Goal: Transaction & Acquisition: Book appointment/travel/reservation

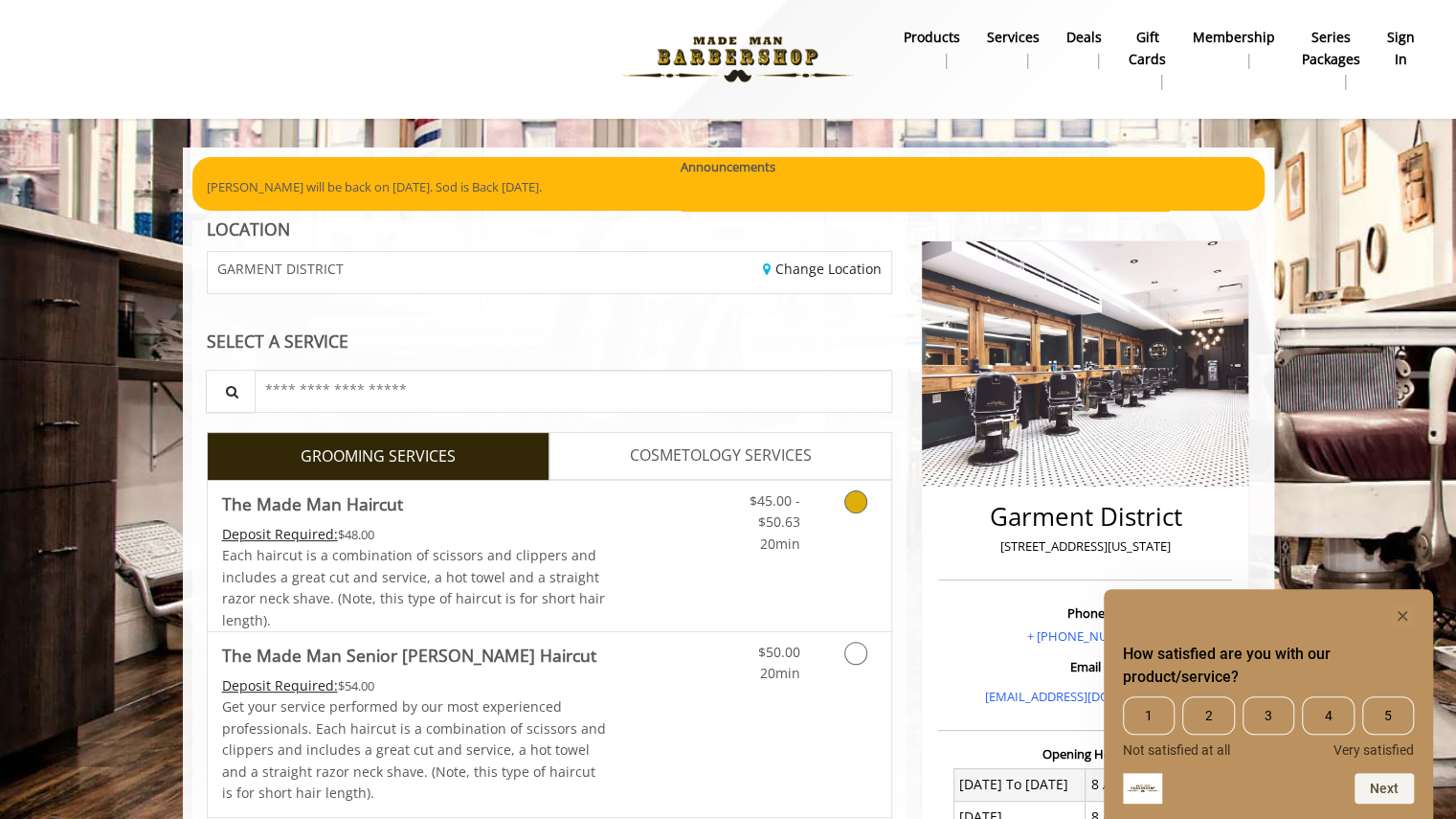
click at [854, 504] on icon "Grooming services" at bounding box center [855, 501] width 23 height 23
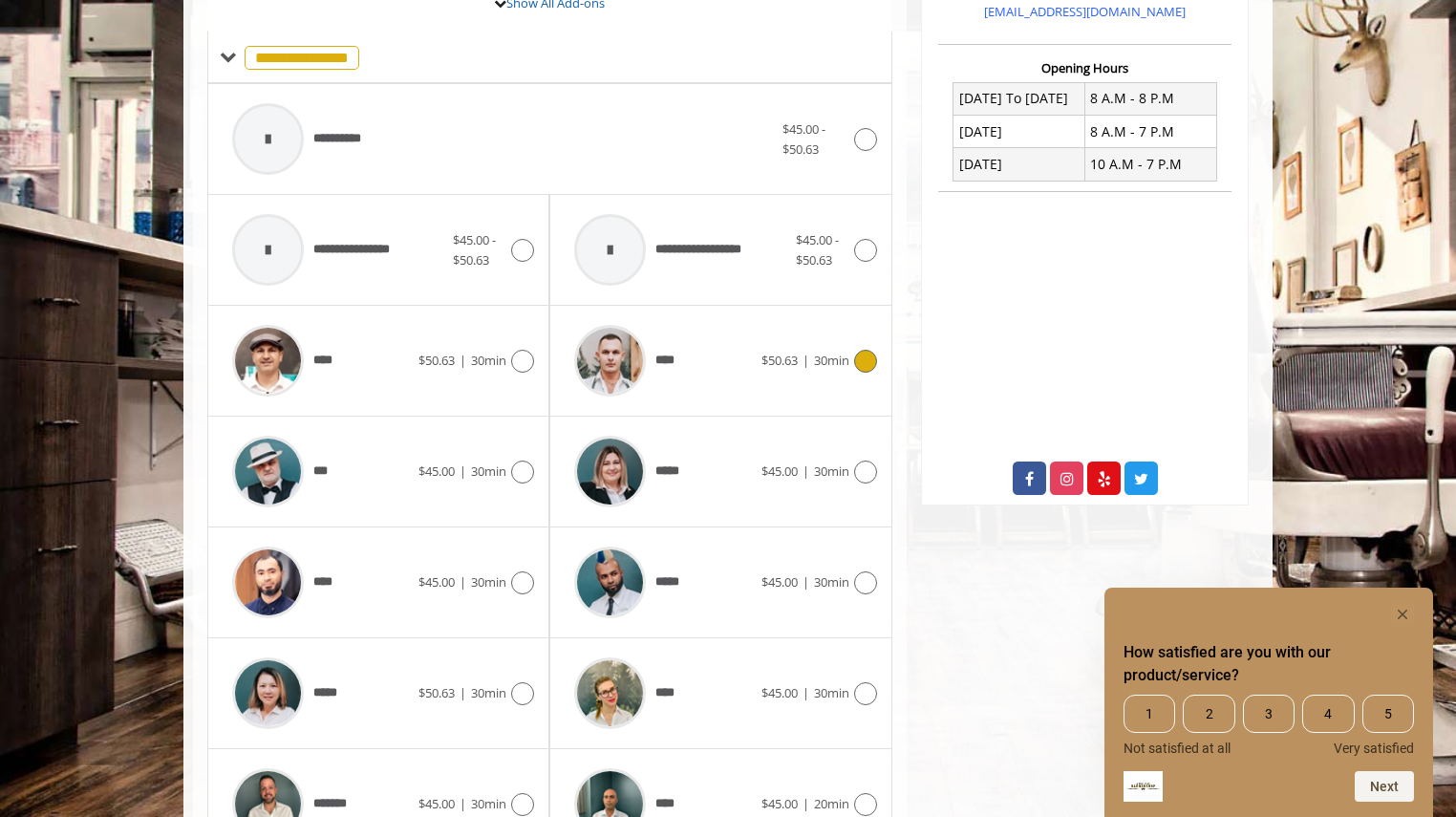
scroll to position [787, 0]
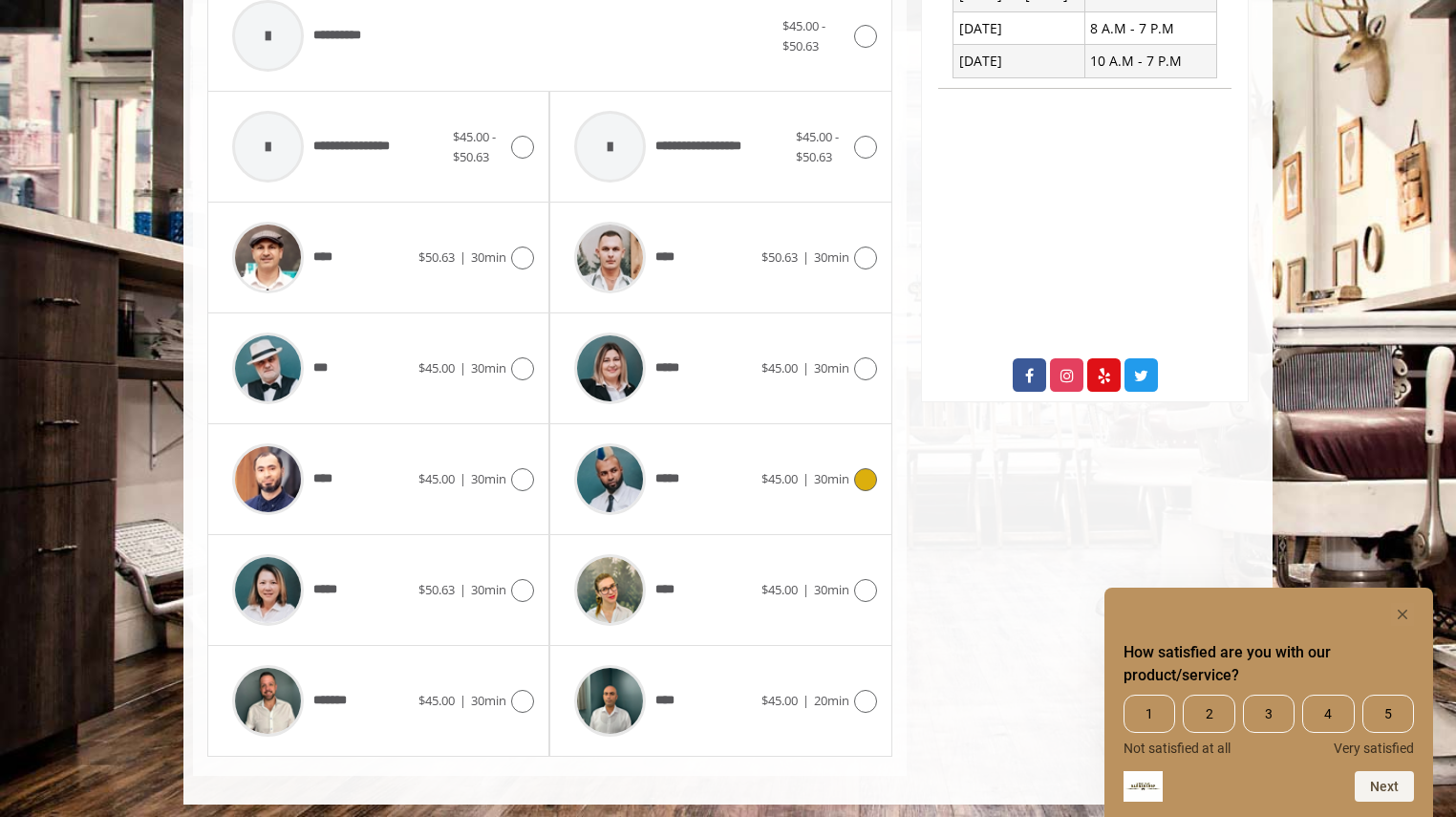
click at [840, 458] on div "***** $45.00 | 30min" at bounding box center [720, 478] width 312 height 91
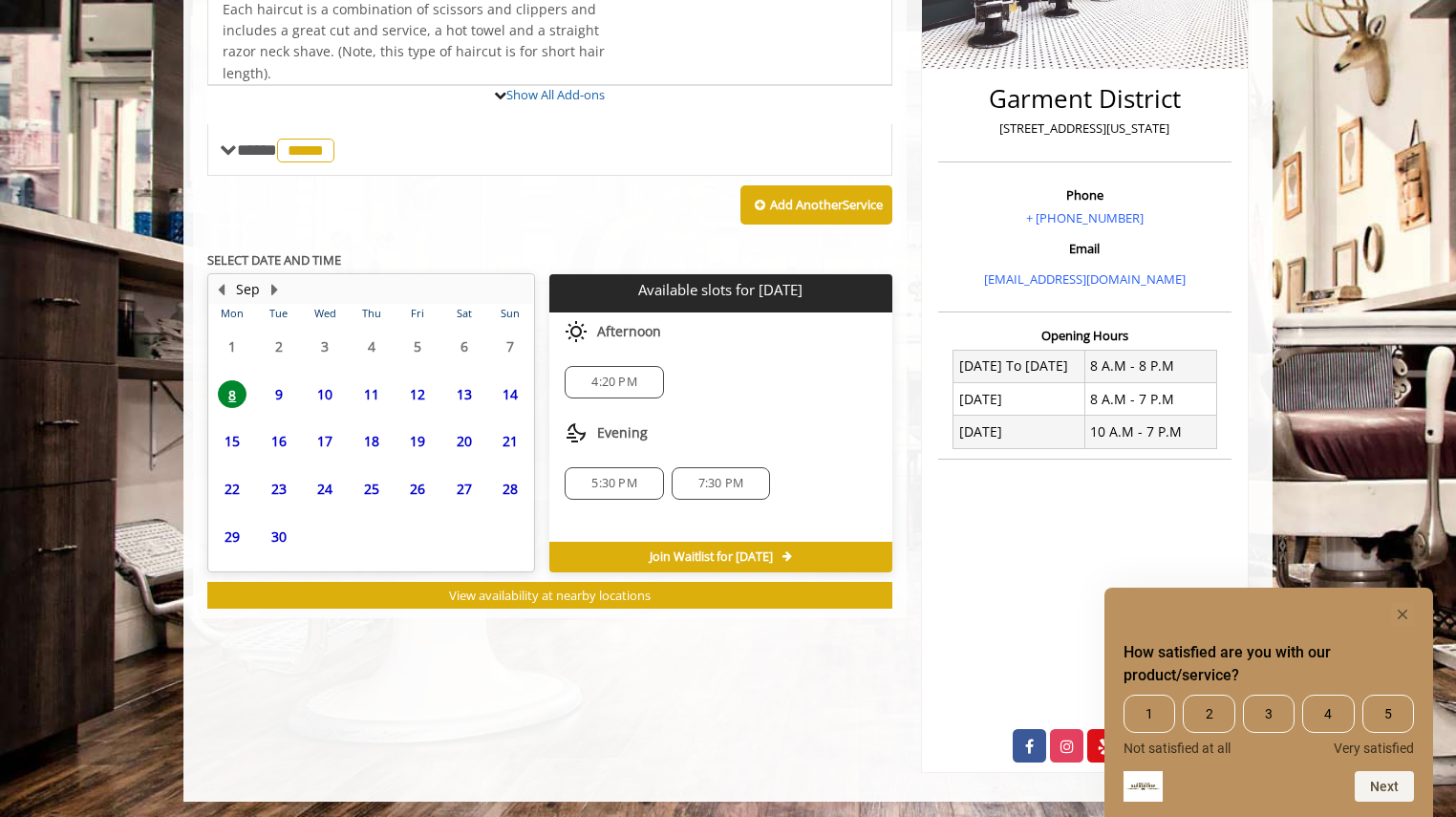
scroll to position [437, 0]
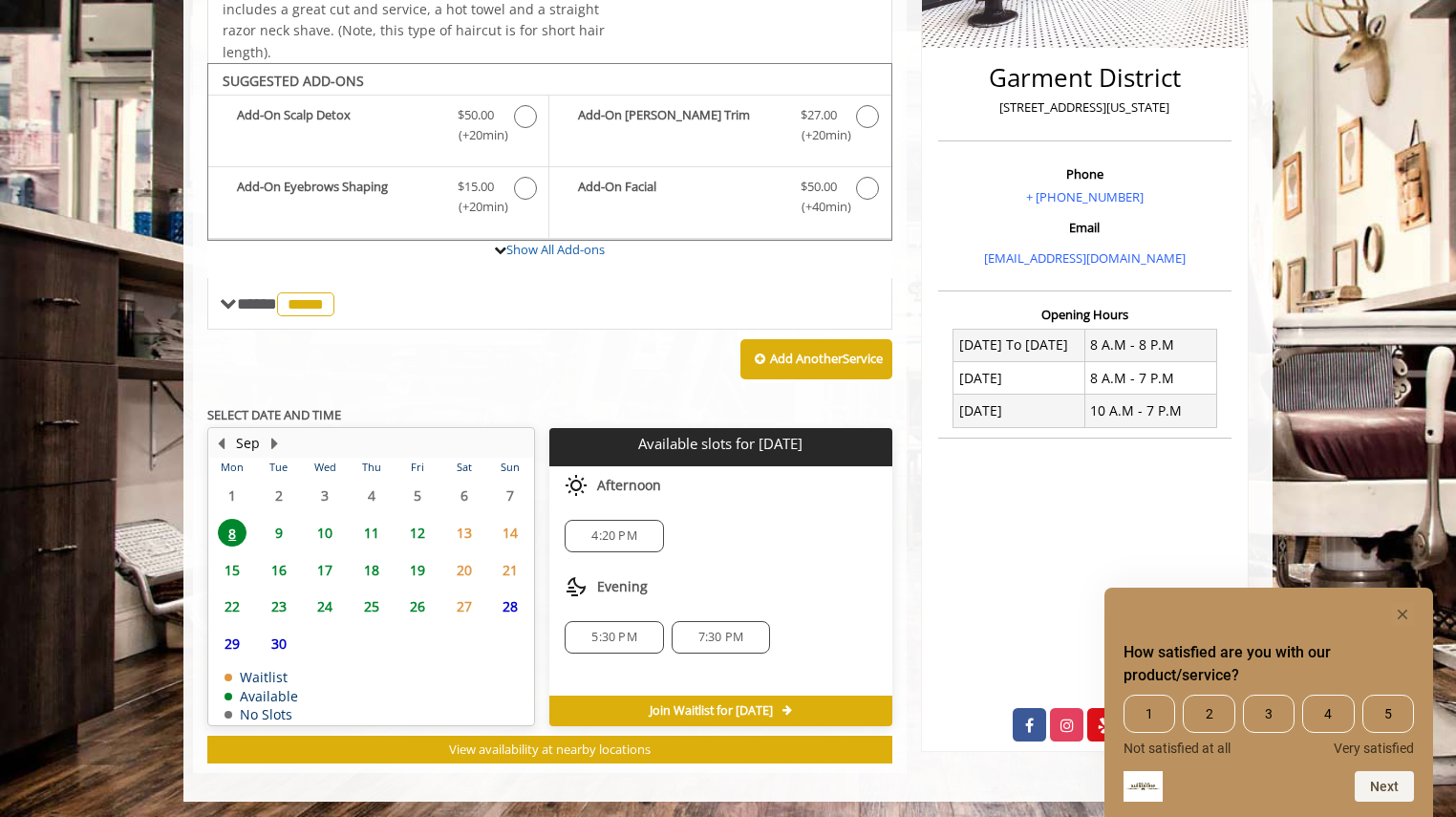
click at [287, 523] on span "9" at bounding box center [278, 532] width 28 height 27
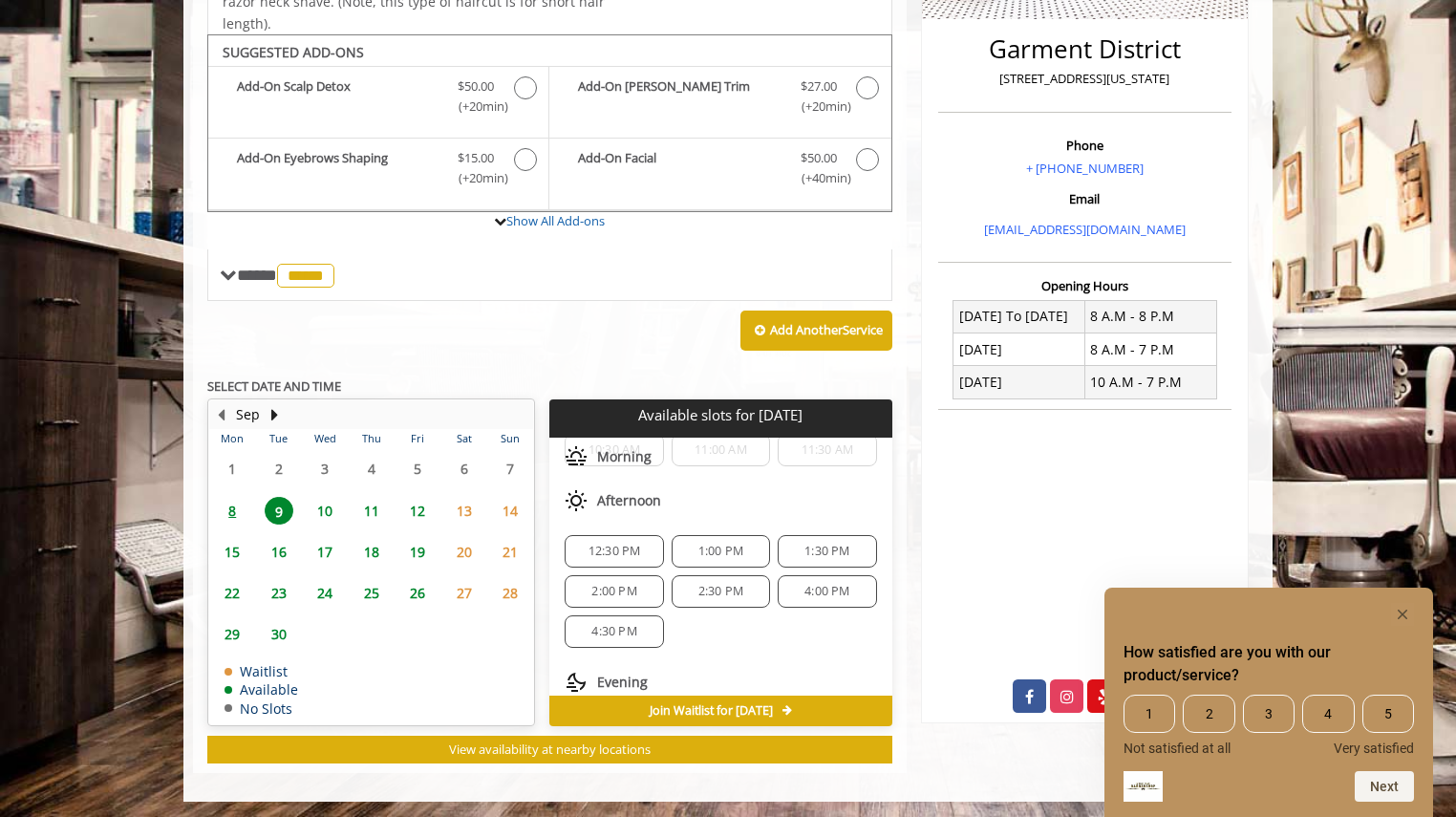
scroll to position [102, 0]
click at [627, 620] on span "4:30 PM" at bounding box center [614, 628] width 45 height 16
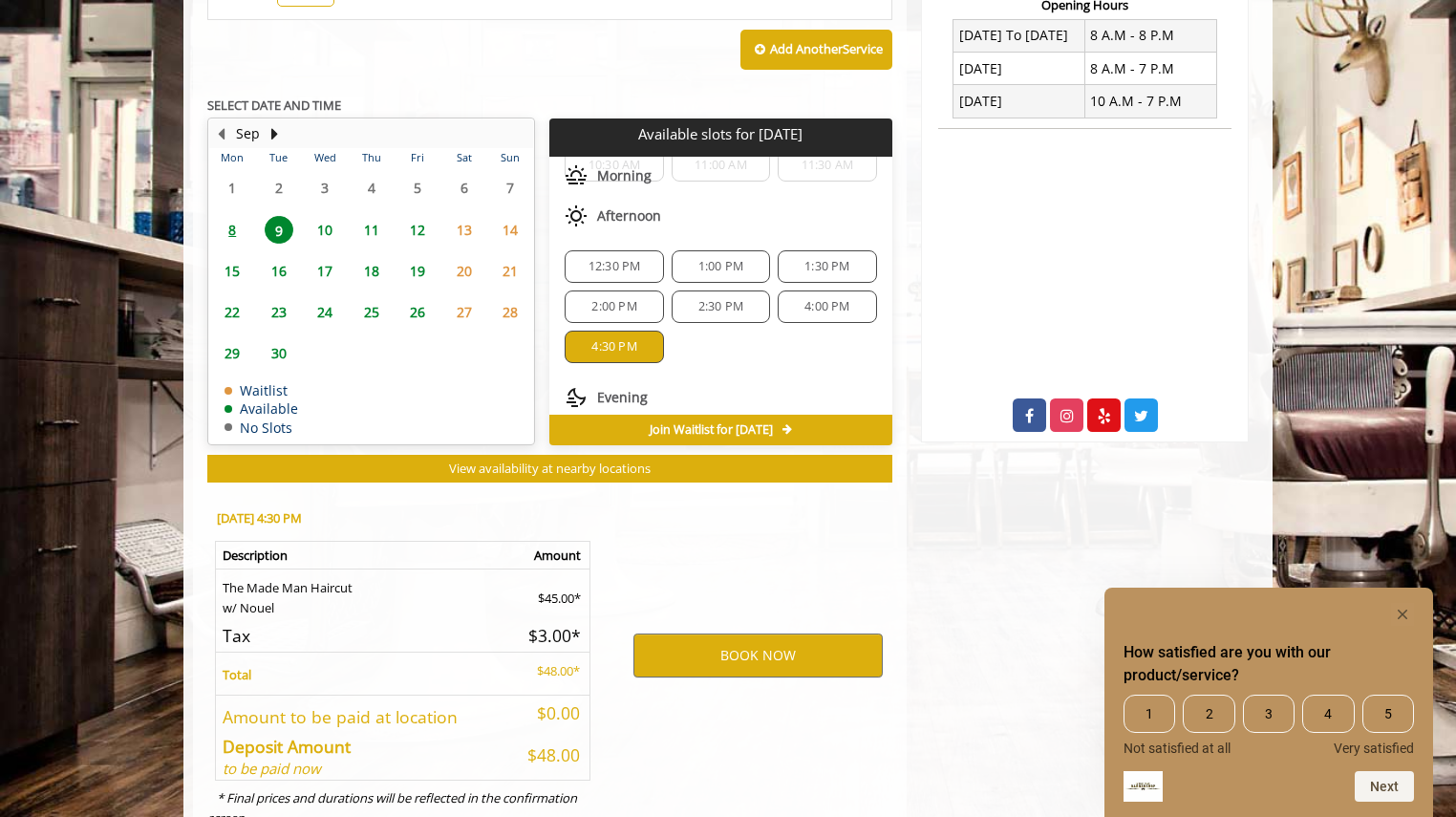
scroll to position [810, 0]
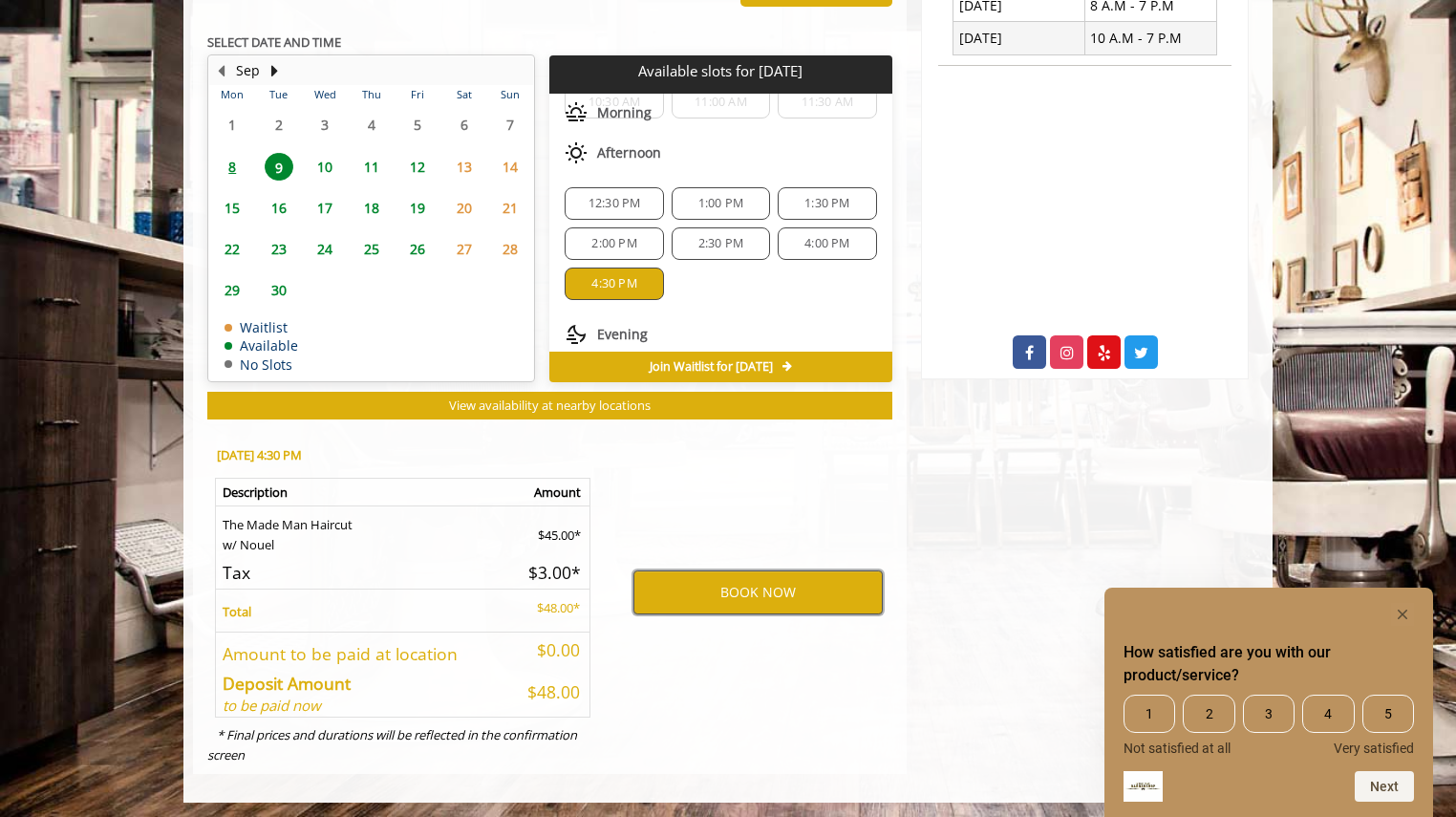
click at [716, 574] on button "BOOK NOW" at bounding box center [758, 592] width 249 height 44
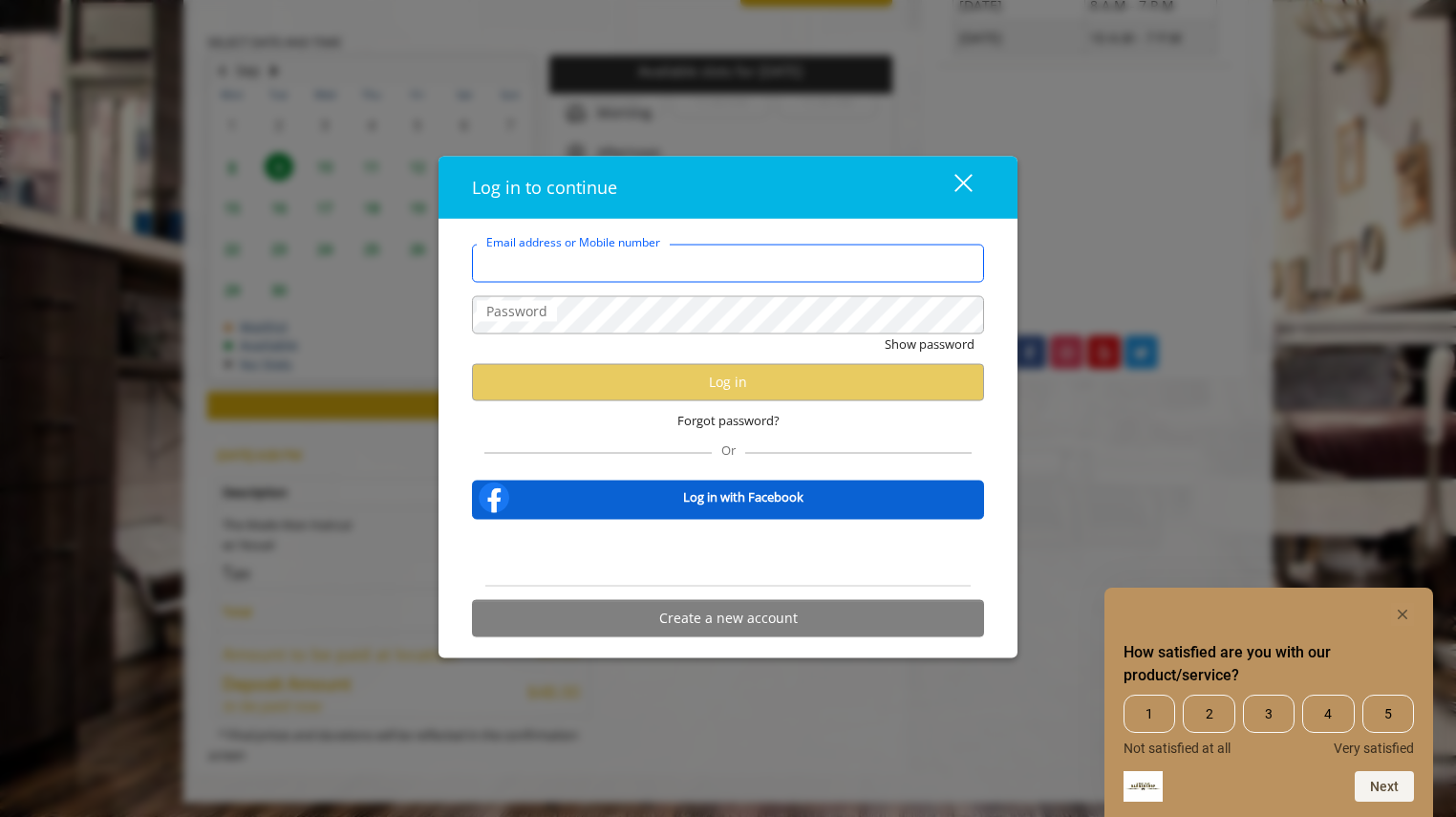
type input "**********"
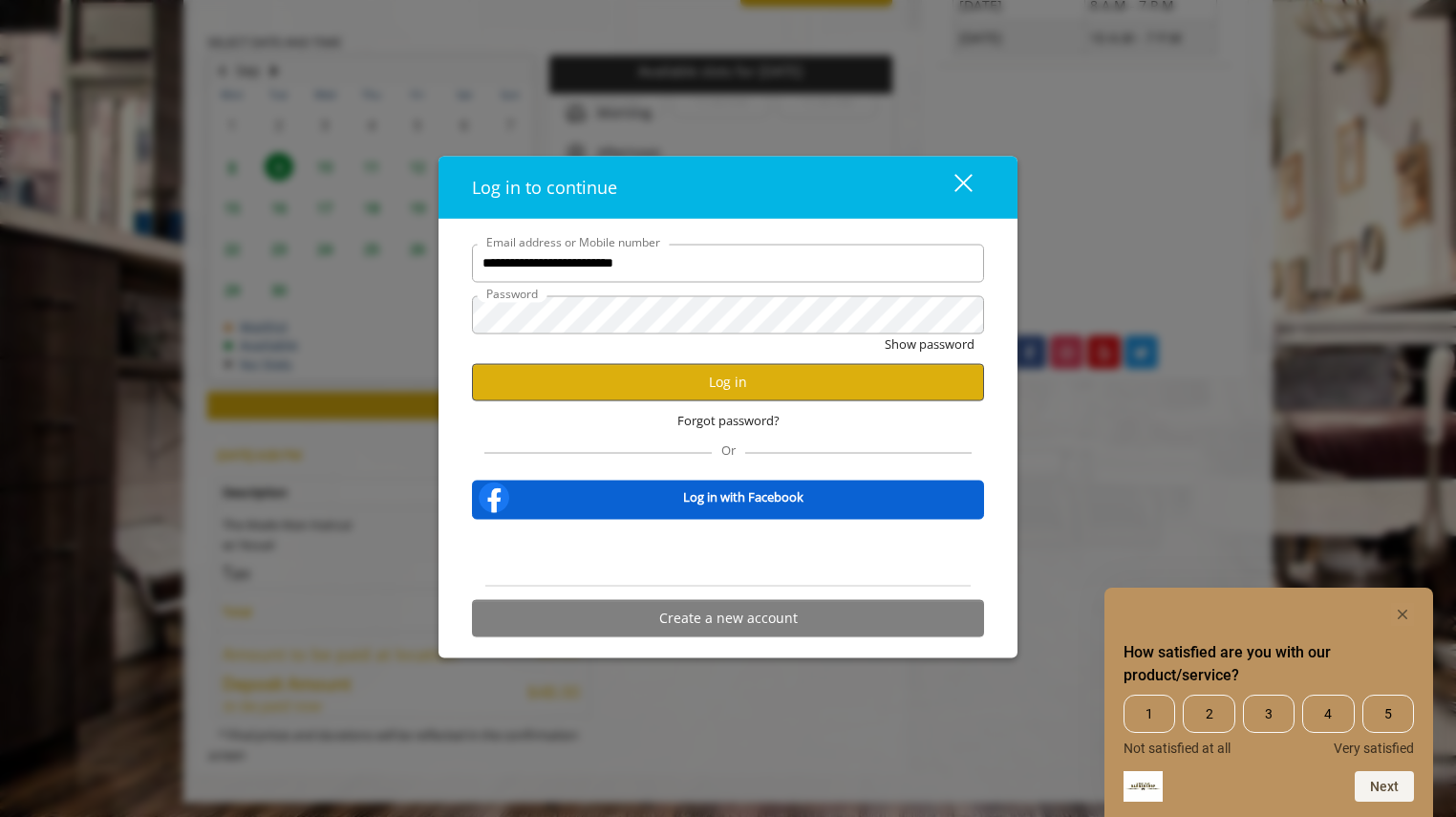
scroll to position [0, 0]
click at [627, 373] on button "Log in" at bounding box center [728, 382] width 512 height 37
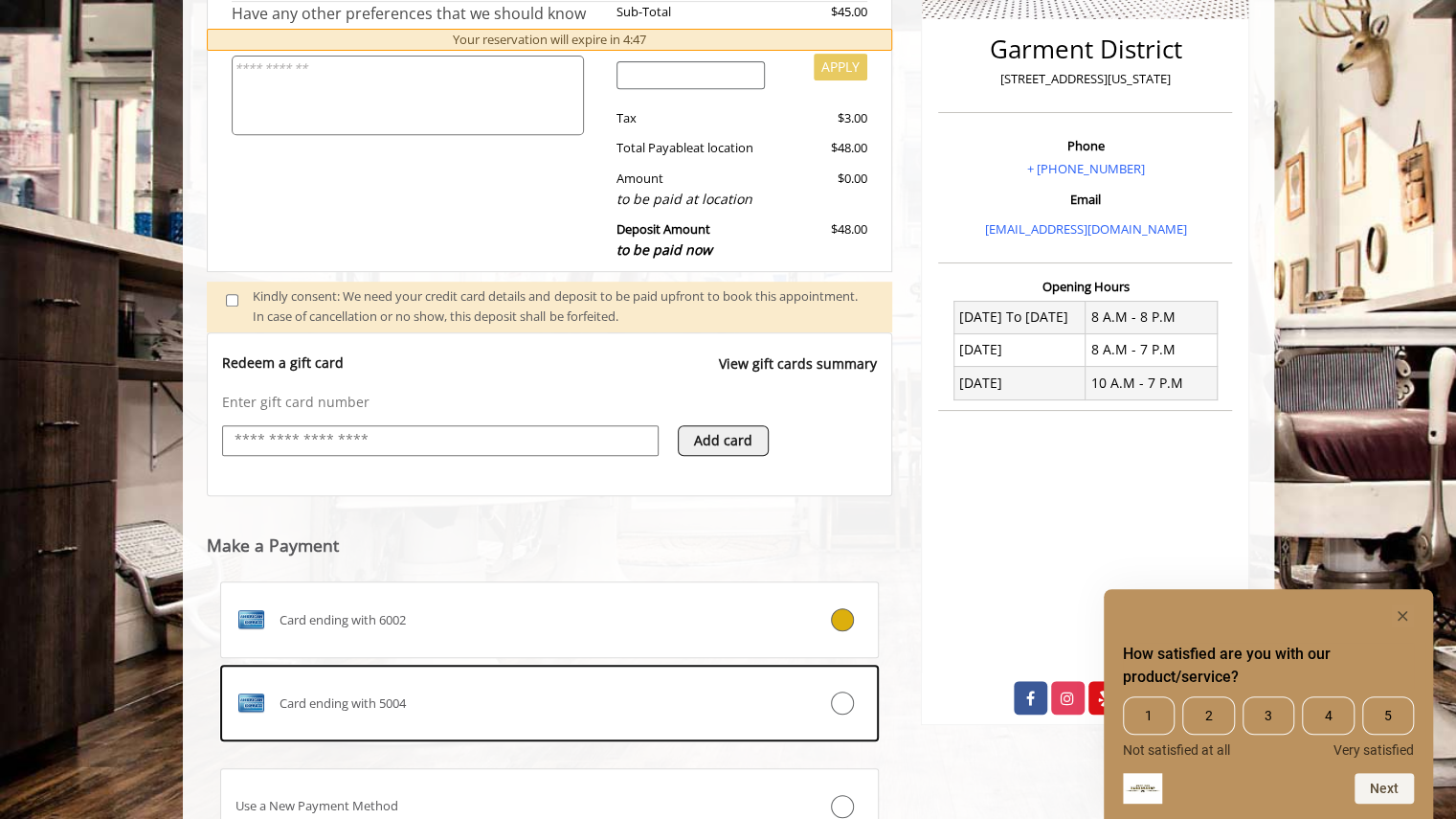
scroll to position [600, 0]
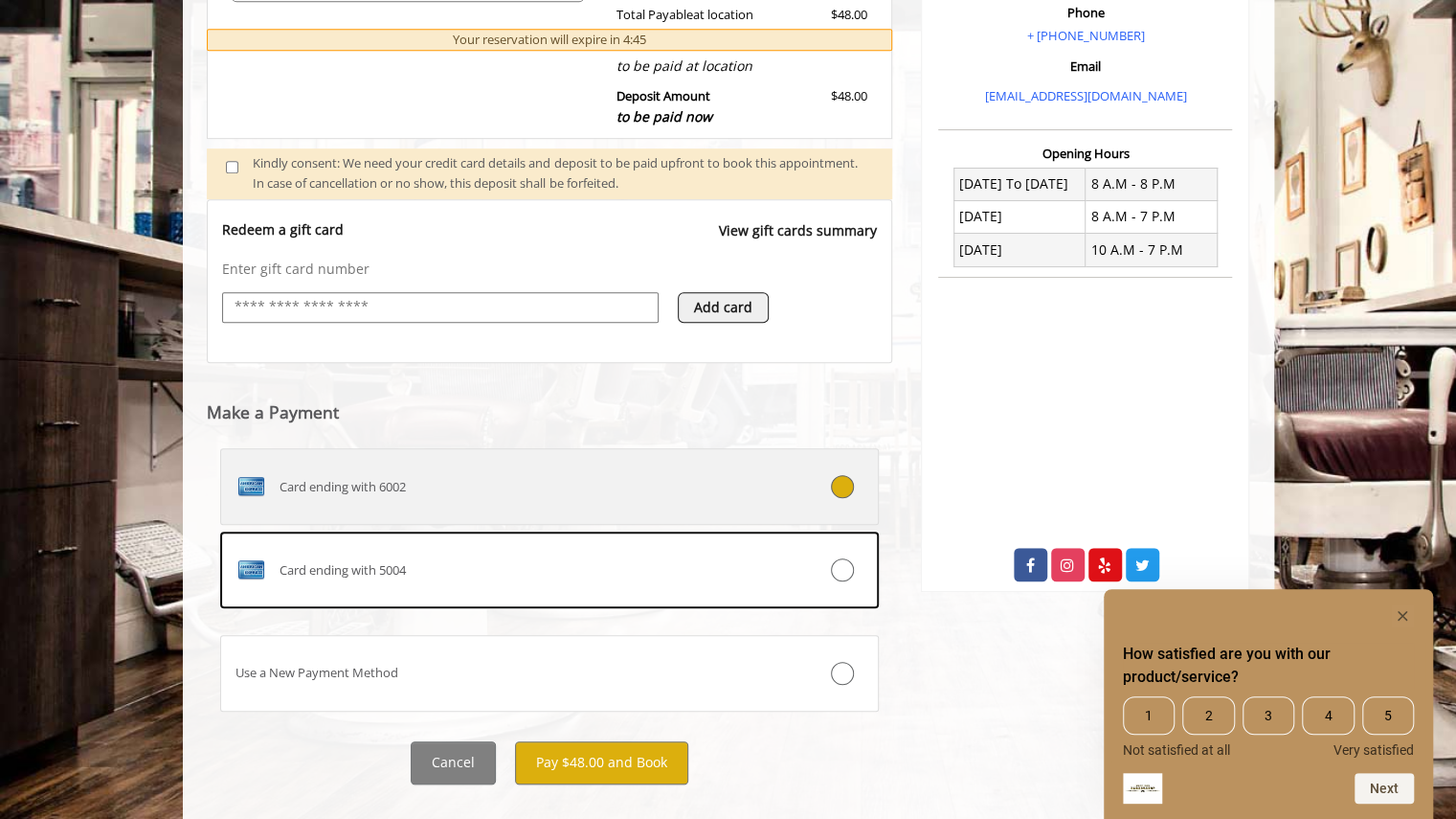
click at [476, 496] on div "Card ending with 6002" at bounding box center [495, 485] width 548 height 30
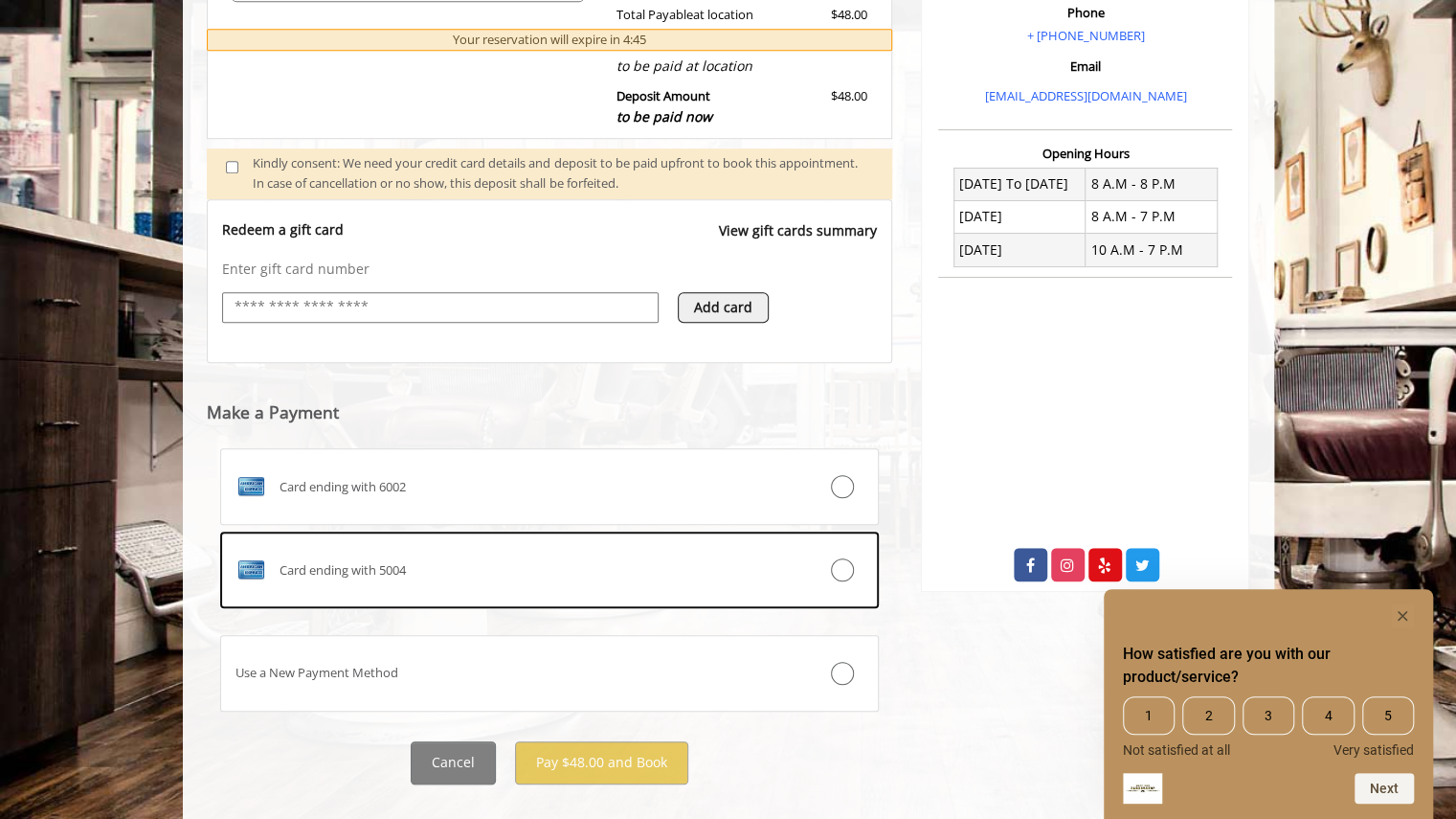
scroll to position [504, 0]
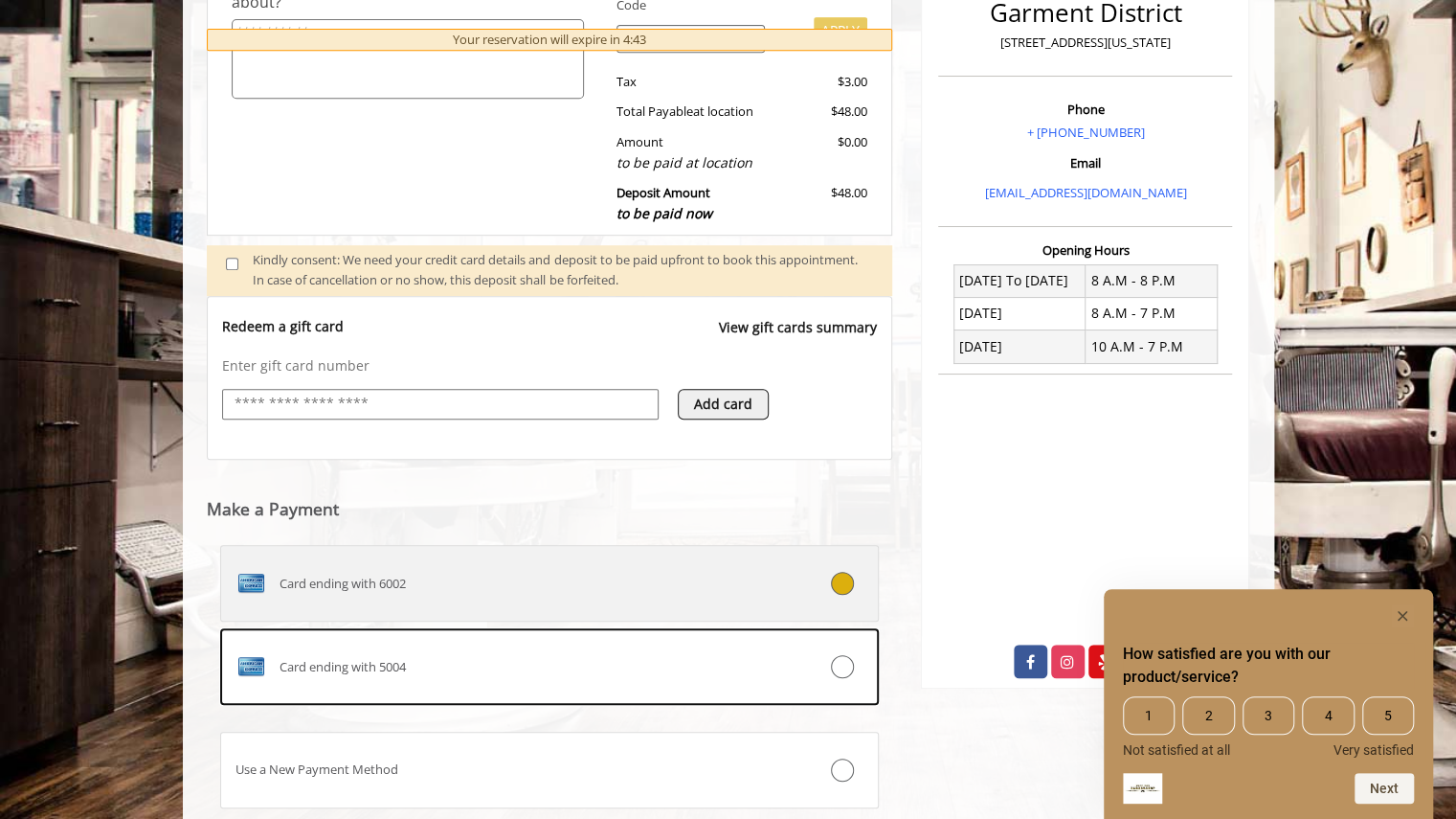
click at [458, 592] on div "Card ending with 6002" at bounding box center [495, 582] width 548 height 30
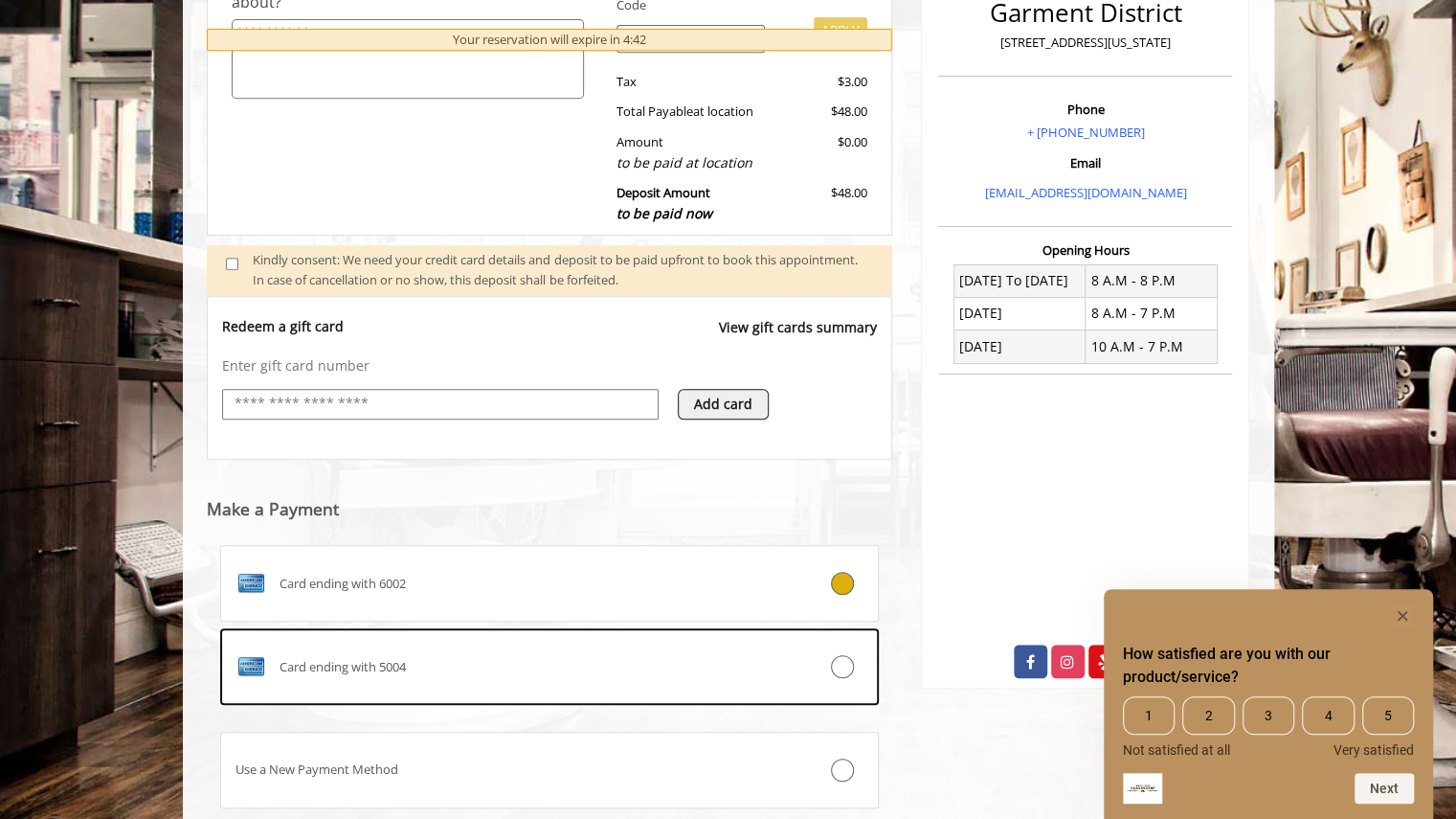
click at [458, 592] on div "Card ending with 6002" at bounding box center [495, 582] width 548 height 30
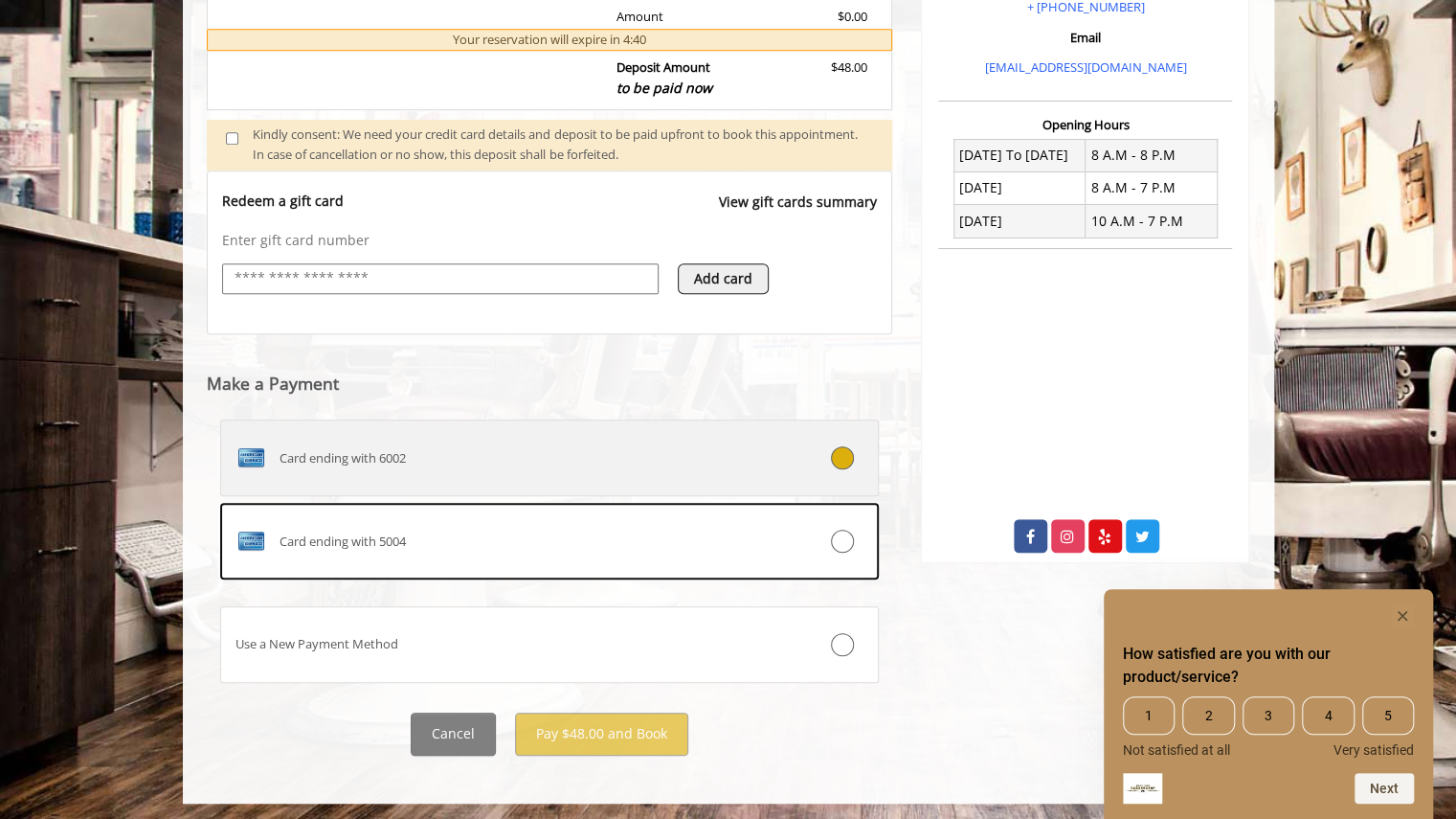
click at [821, 433] on label "Card ending with 6002" at bounding box center [550, 458] width 660 height 76
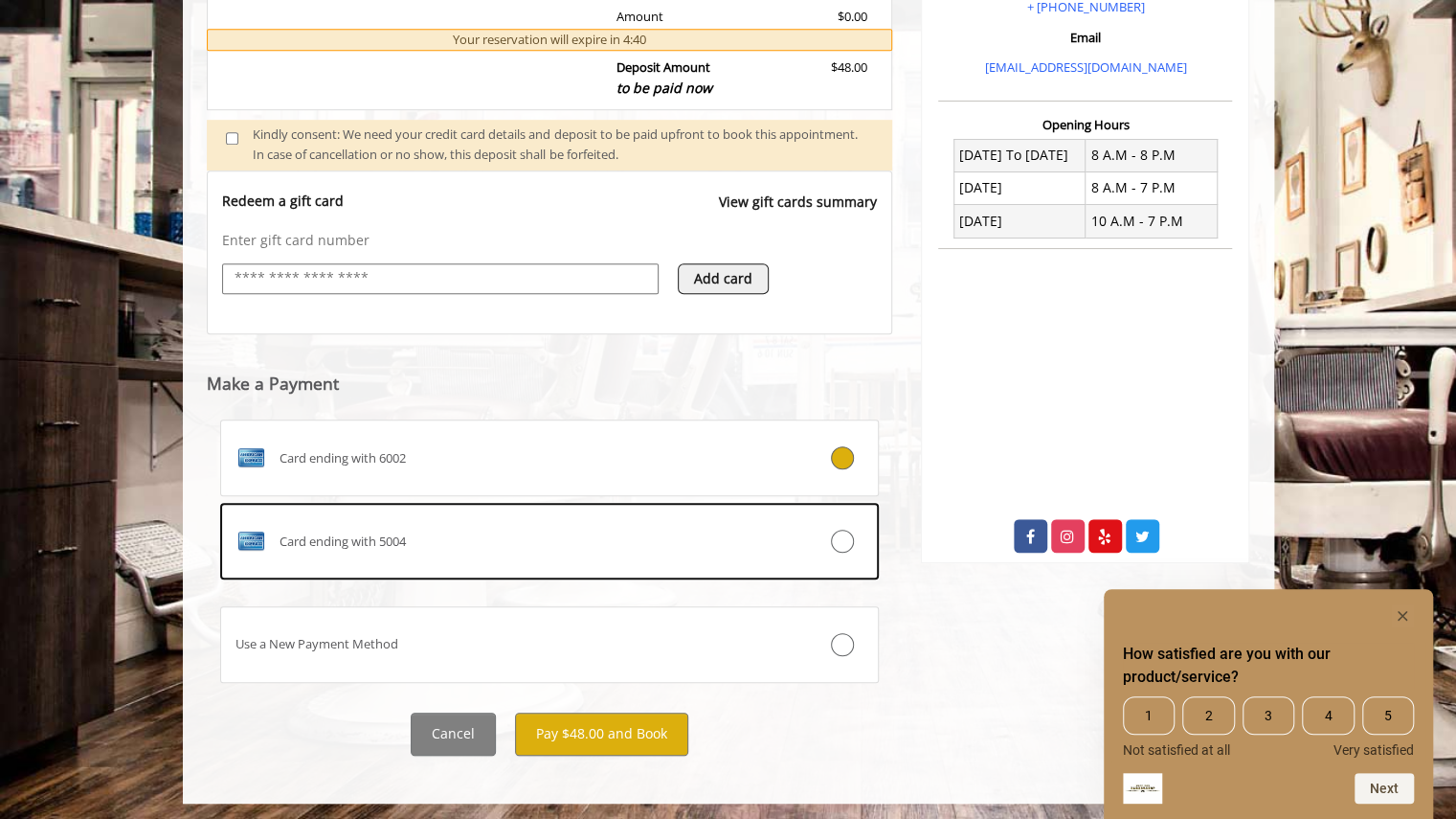
scroll to position [504, 0]
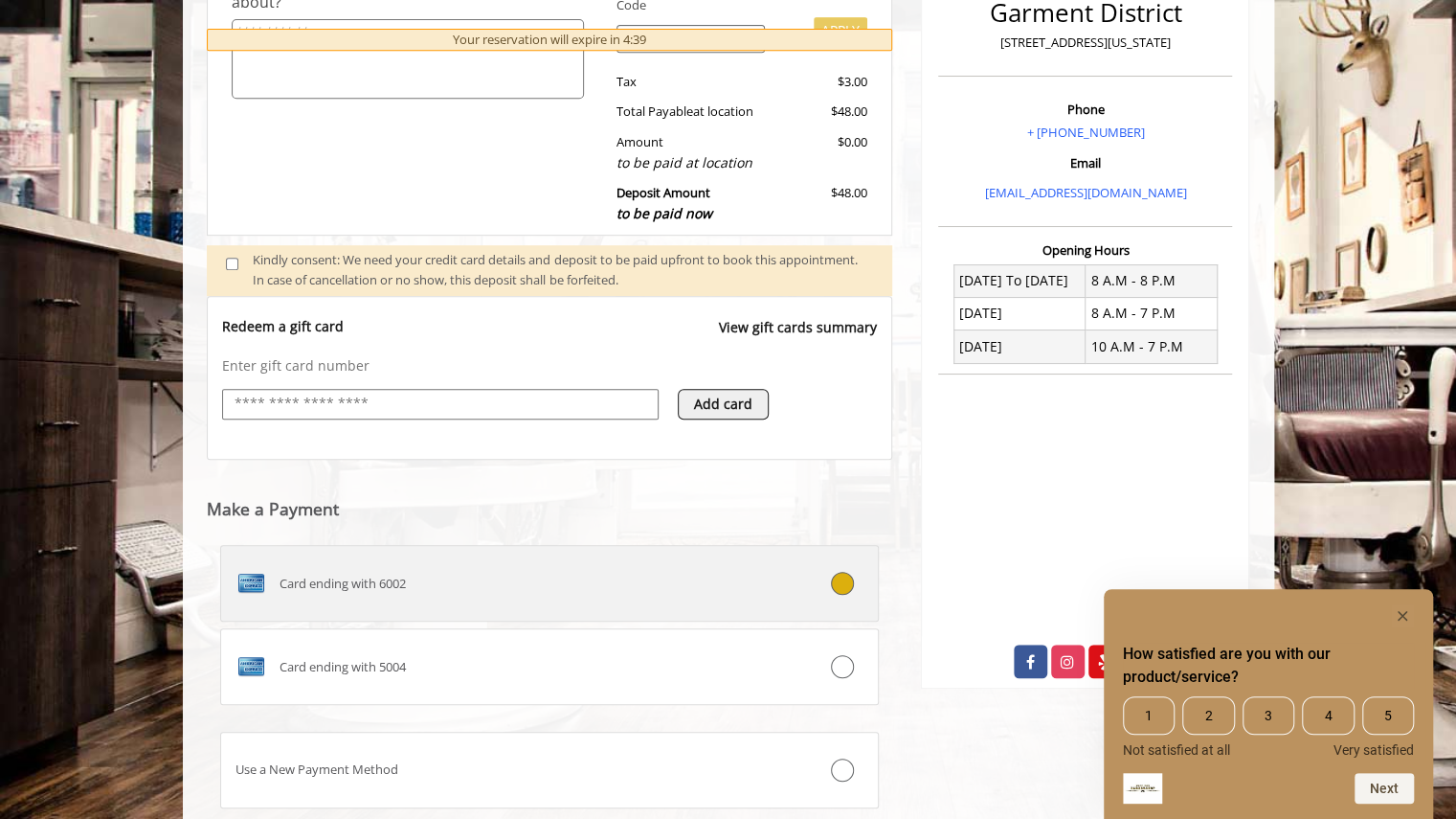
click at [422, 589] on div "Card ending with 6002" at bounding box center [495, 582] width 548 height 30
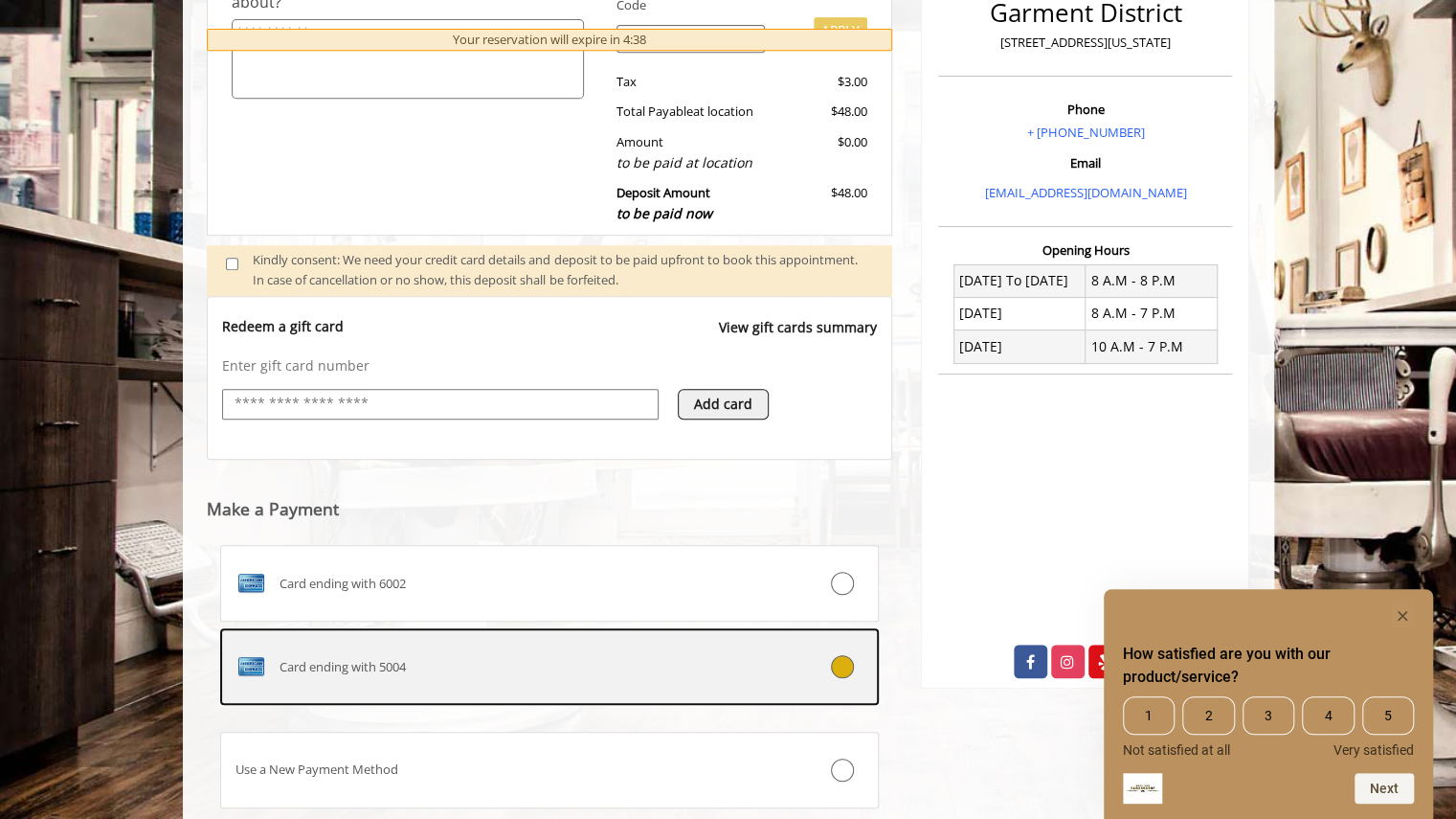
click at [405, 657] on span "Card ending with 5004" at bounding box center [342, 666] width 126 height 21
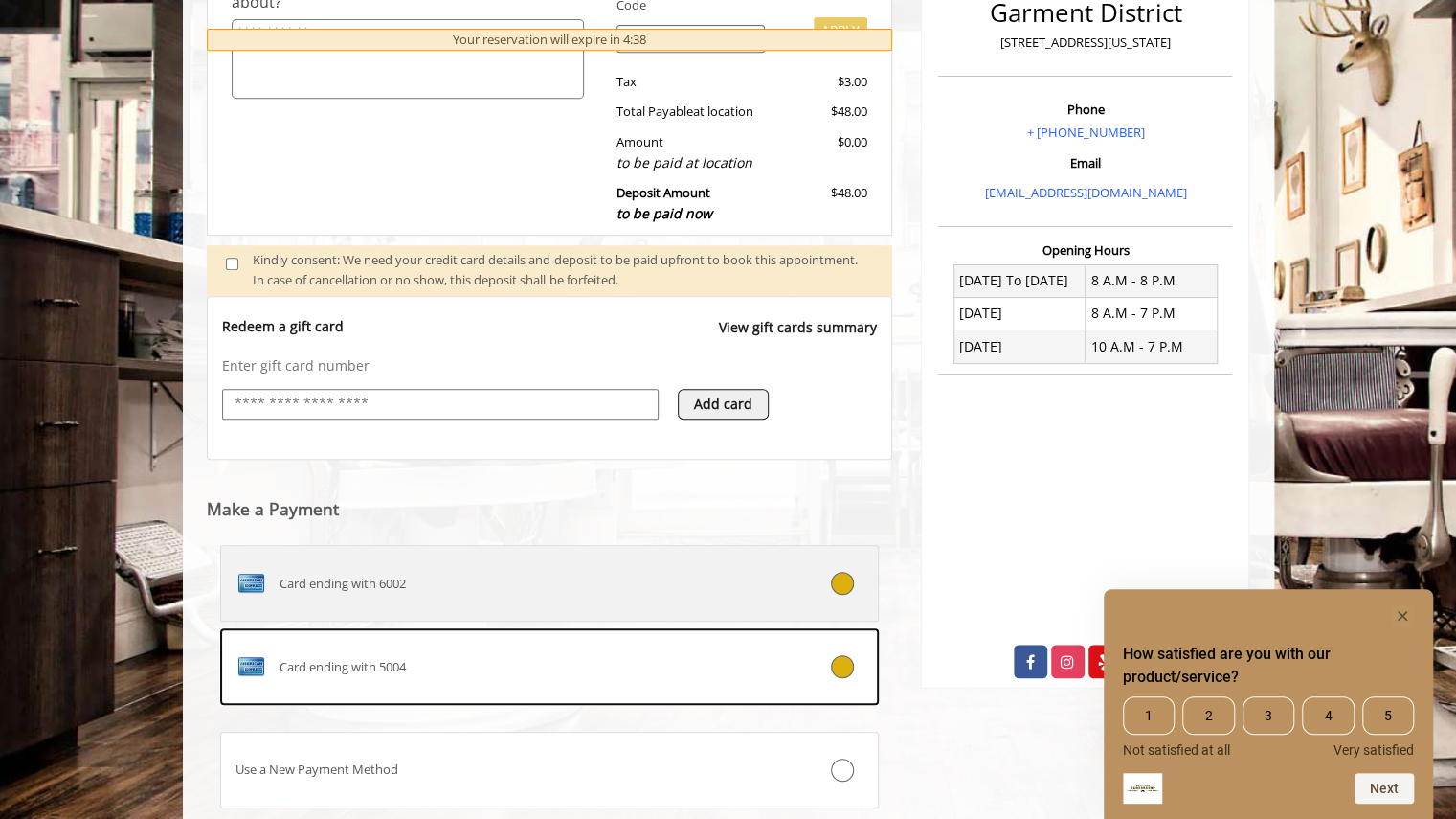
click at [432, 600] on label "Card ending with 6002" at bounding box center [550, 583] width 660 height 76
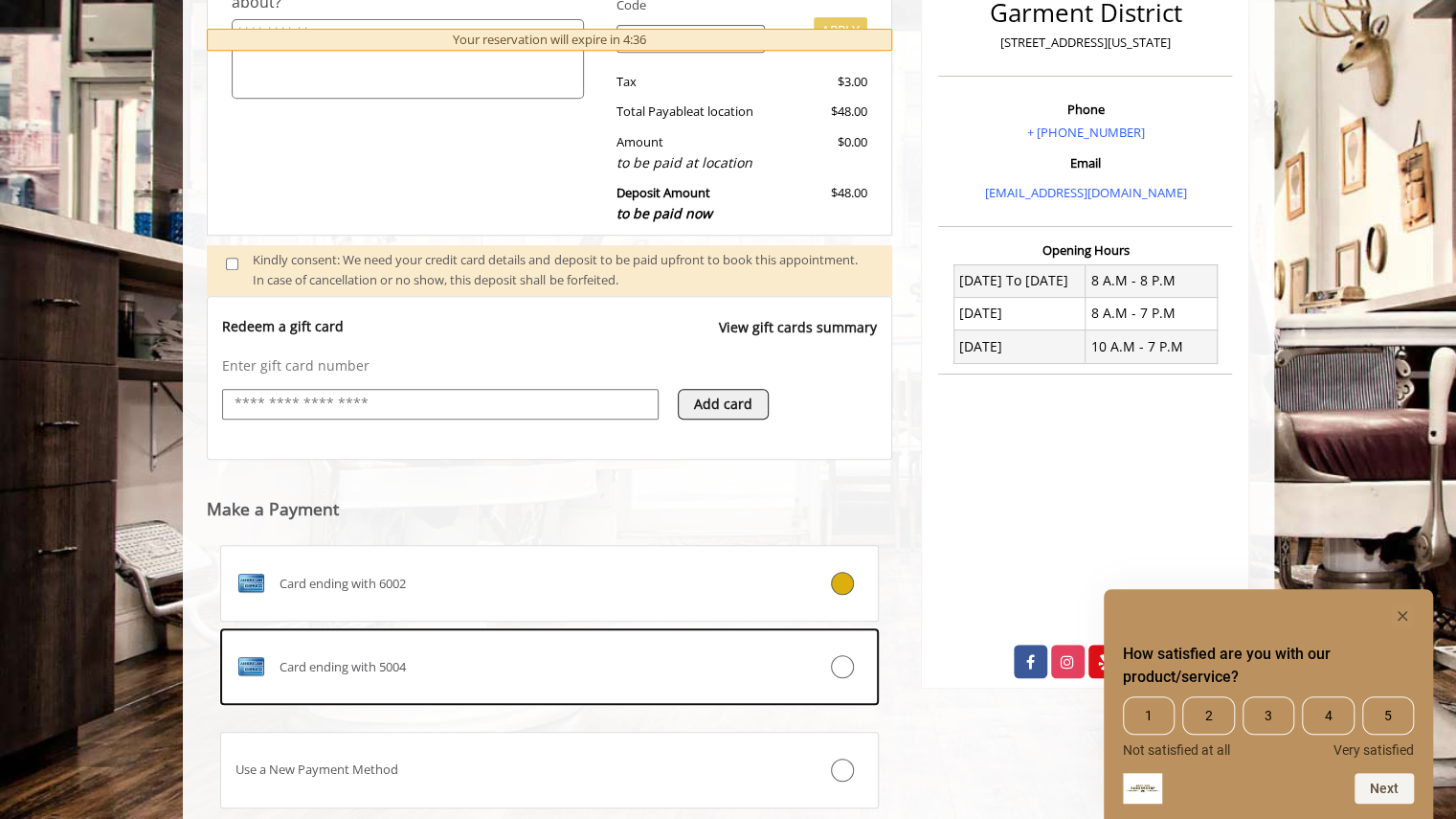
scroll to position [629, 0]
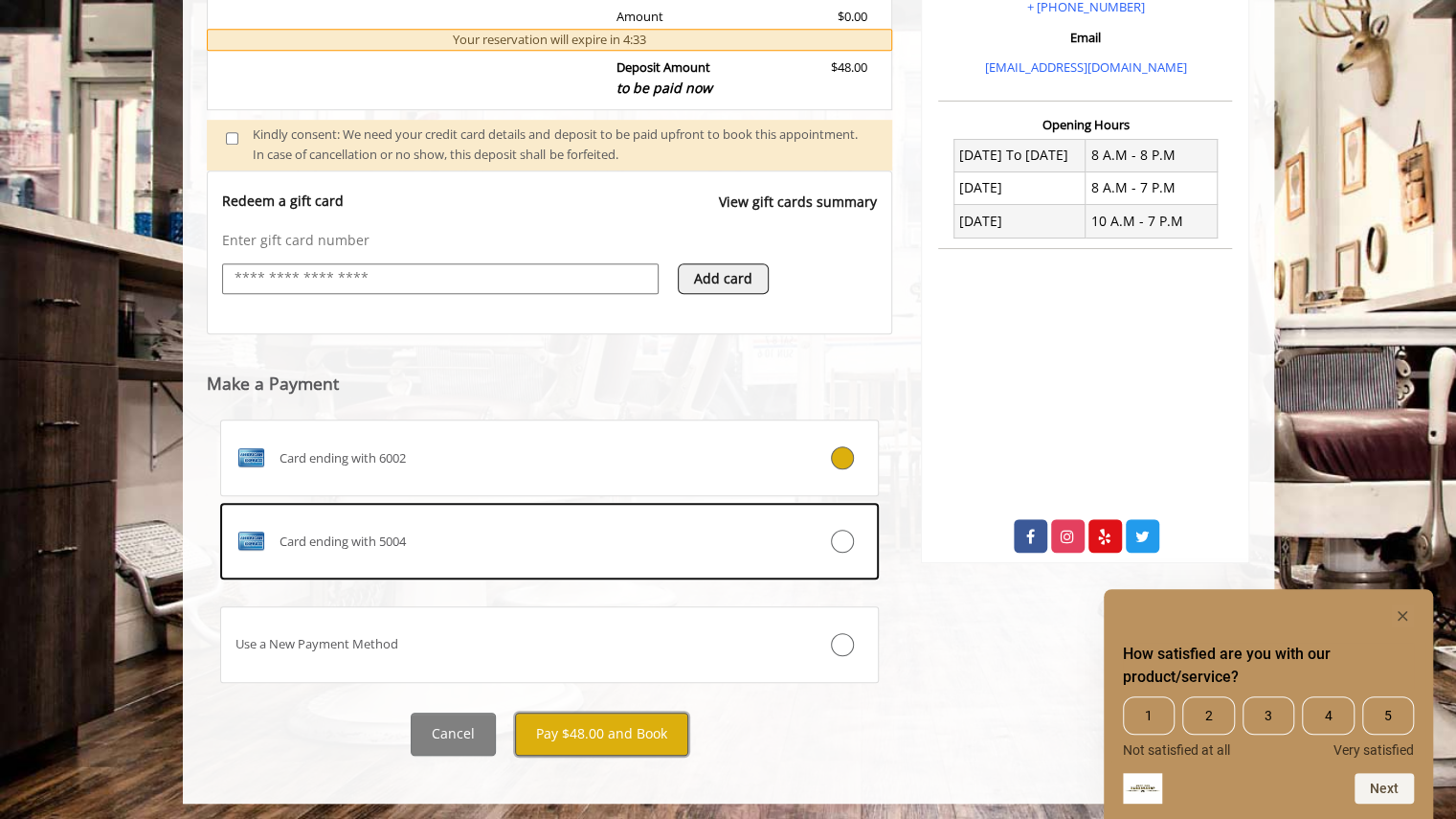
click at [620, 722] on button "Pay $48.00 and Book" at bounding box center [601, 734] width 173 height 43
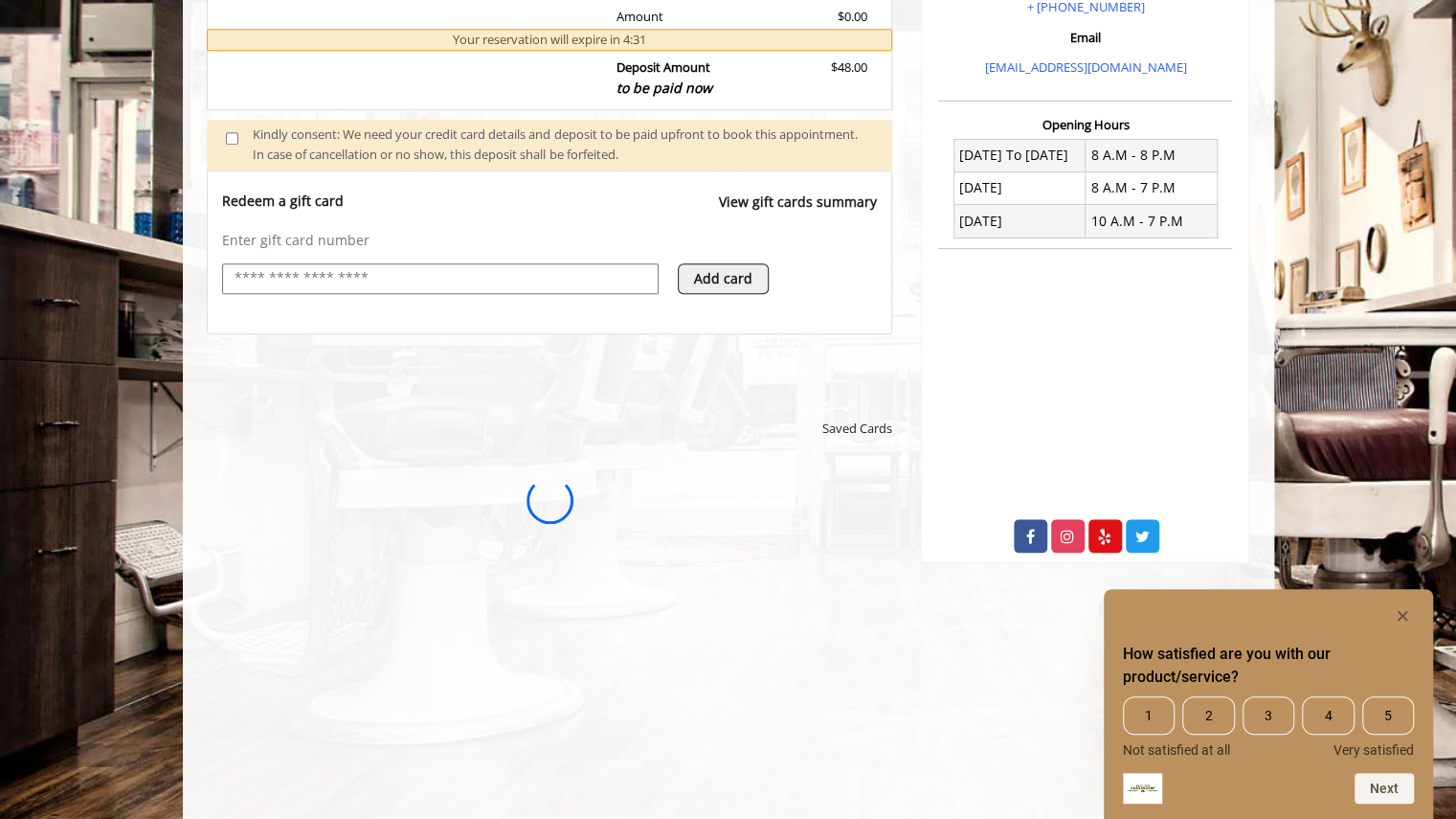
scroll to position [0, 0]
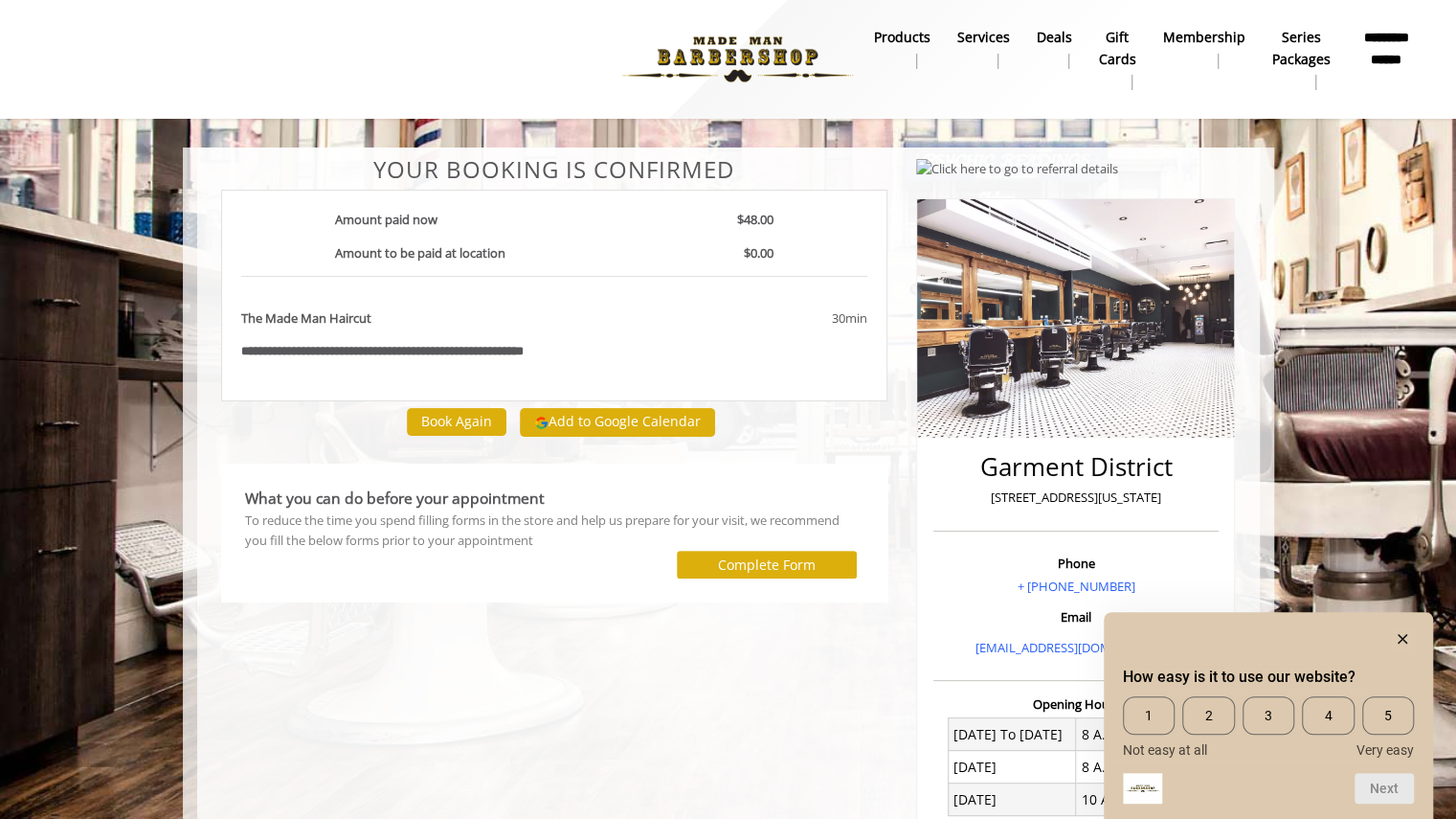
click at [613, 51] on img at bounding box center [737, 60] width 263 height 106
